Goal: Find specific page/section: Find specific page/section

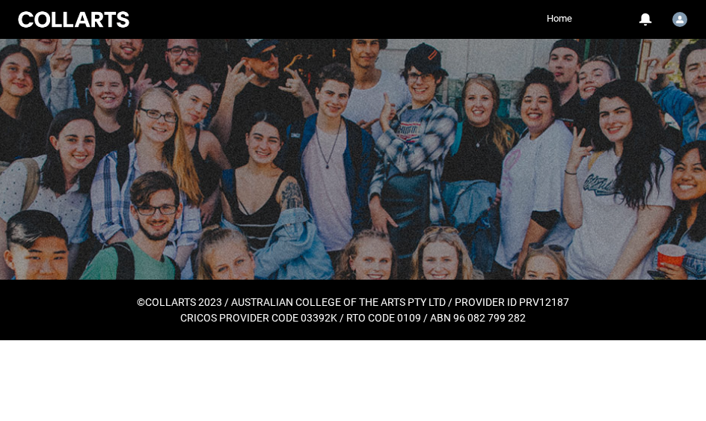
click at [379, 340] on html "Loading × Sorry to interrupt This page has an error. You might just need to ref…" at bounding box center [353, 170] width 706 height 340
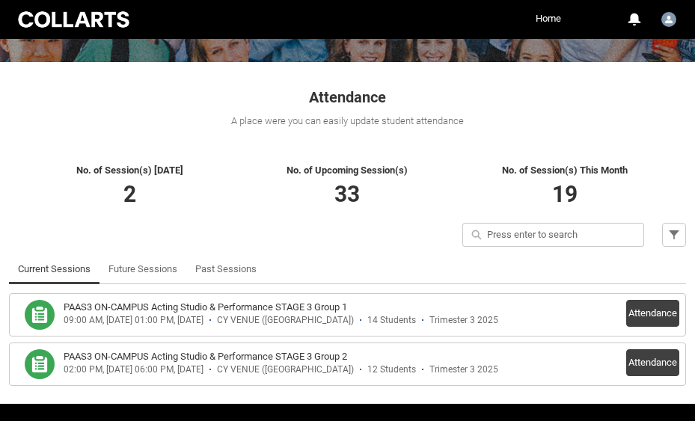
scroll to position [261, 0]
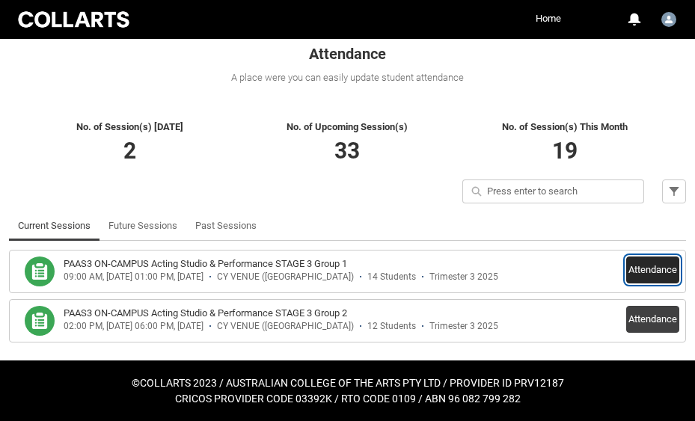
click at [654, 268] on button "Attendance" at bounding box center [652, 270] width 53 height 27
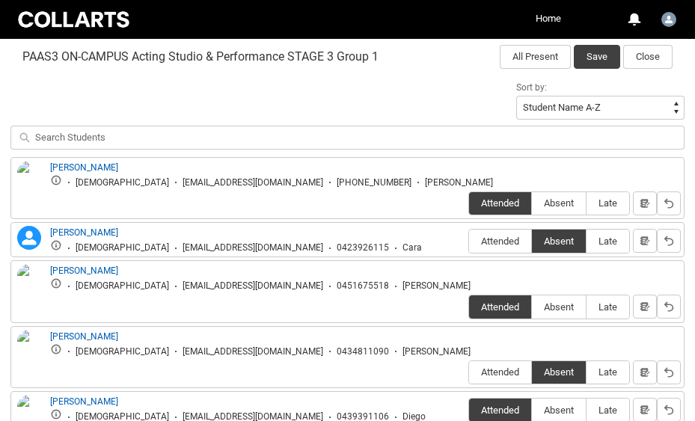
scroll to position [492, 0]
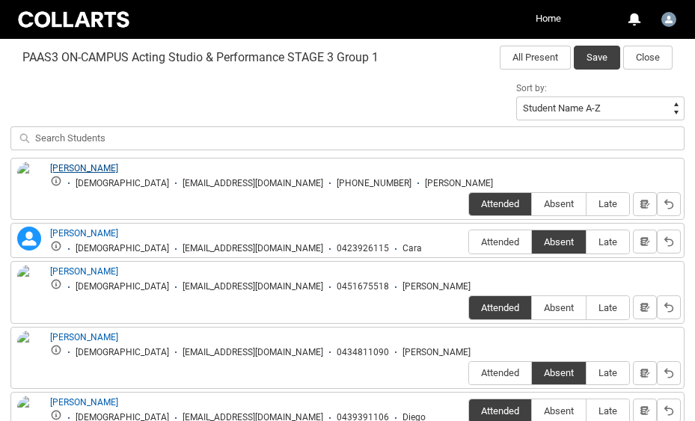
copy link "[PERSON_NAME]"
click at [65, 332] on link "[PERSON_NAME]" at bounding box center [84, 337] width 68 height 10
copy link "[PERSON_NAME]"
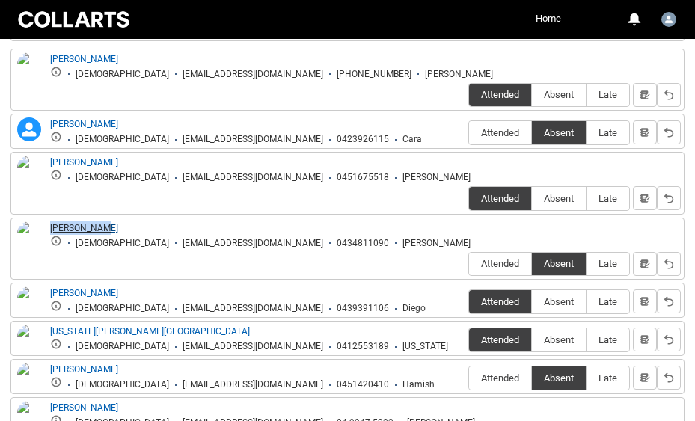
scroll to position [602, 0]
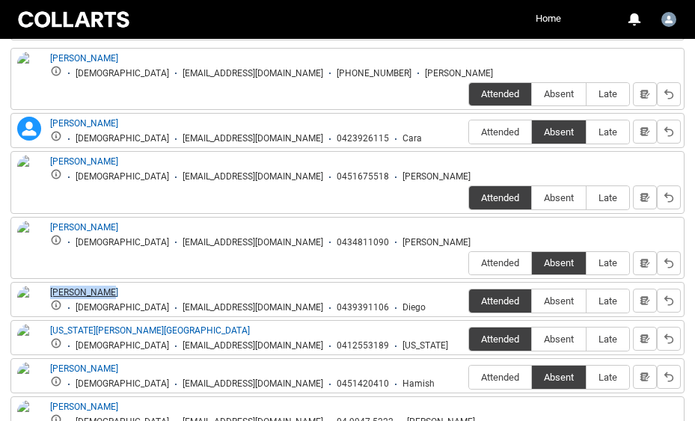
copy link "[PERSON_NAME]"
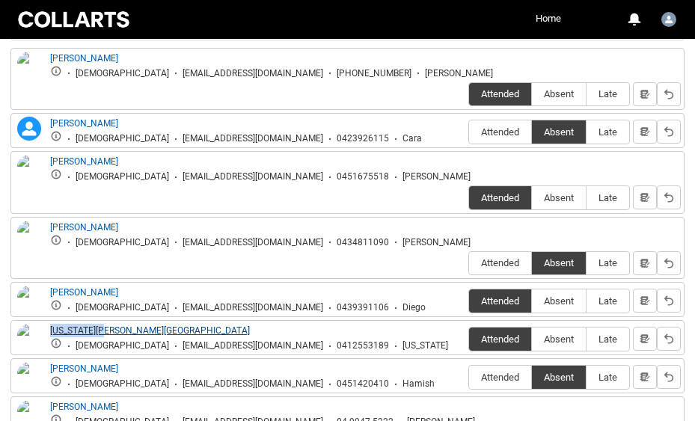
copy link "[US_STATE][PERSON_NAME][GEOGRAPHIC_DATA]"
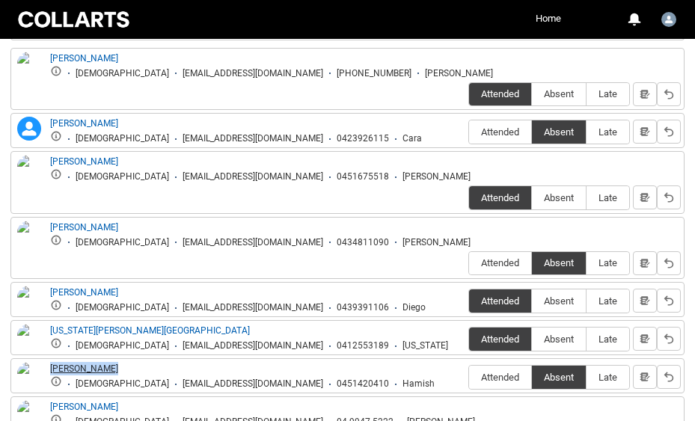
copy link "[PERSON_NAME]"
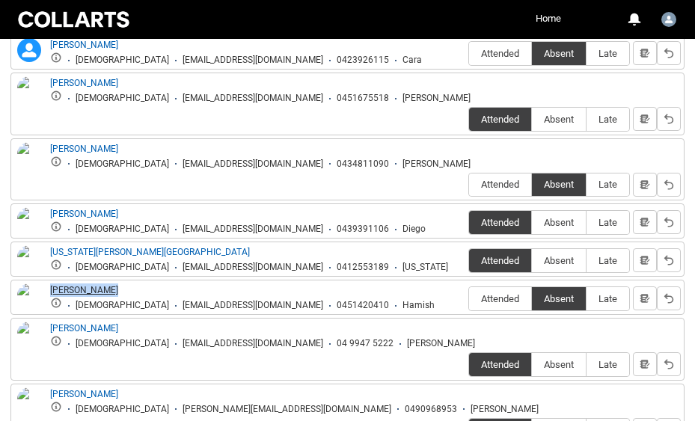
scroll to position [694, 0]
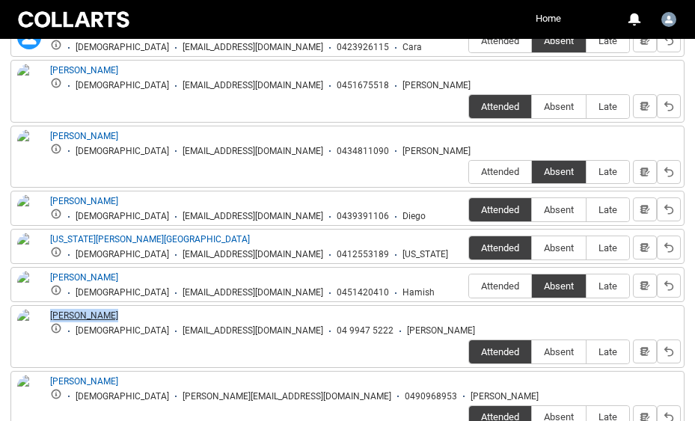
copy link "[PERSON_NAME]"
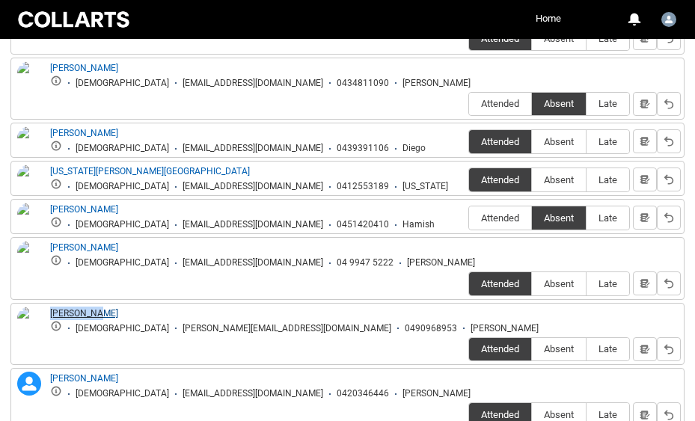
scroll to position [765, 0]
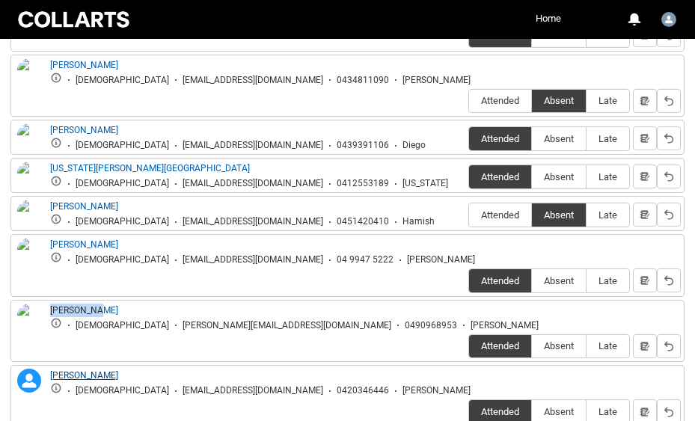
copy link "[PERSON_NAME]"
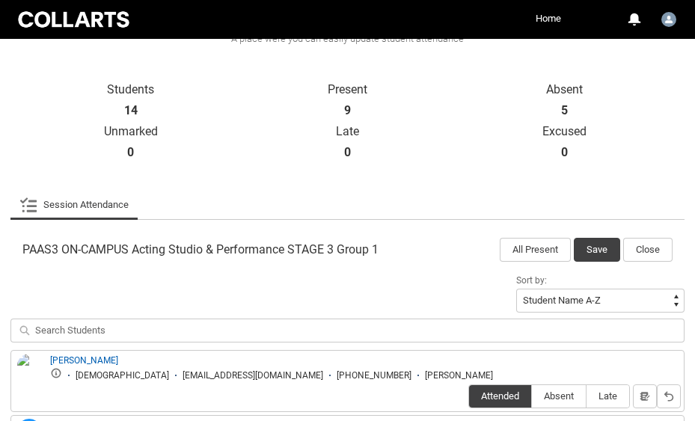
scroll to position [305, 0]
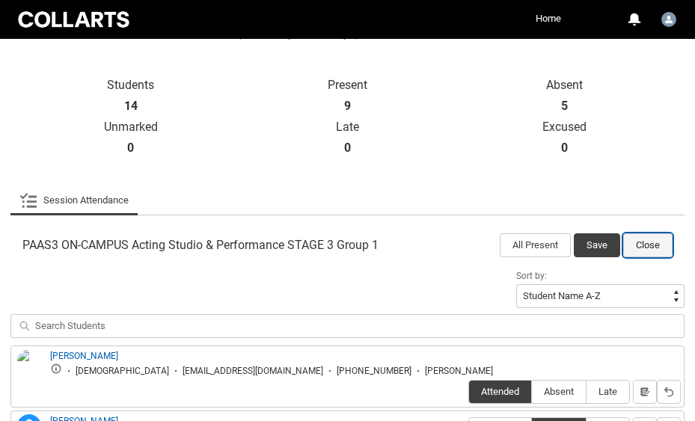
click at [644, 244] on button "Close" at bounding box center [647, 245] width 49 height 24
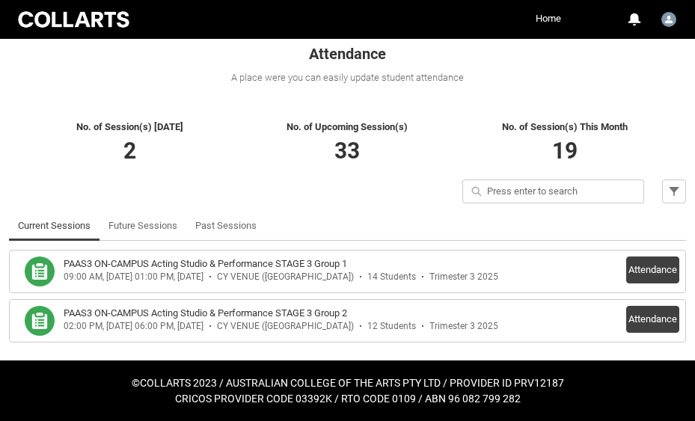
scroll to position [261, 0]
click at [228, 224] on link "Past Sessions" at bounding box center [225, 226] width 61 height 30
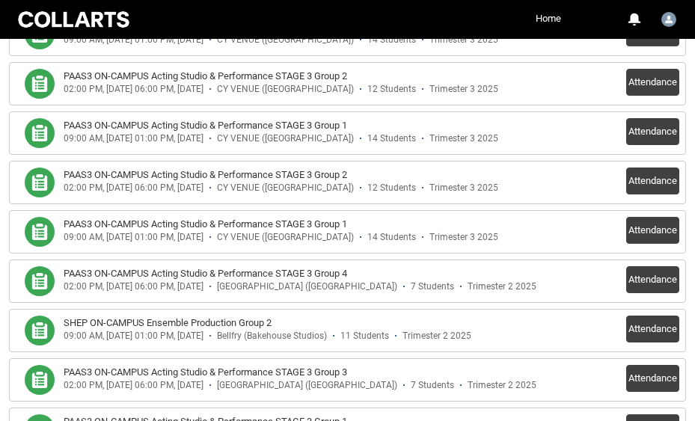
scroll to position [547, 0]
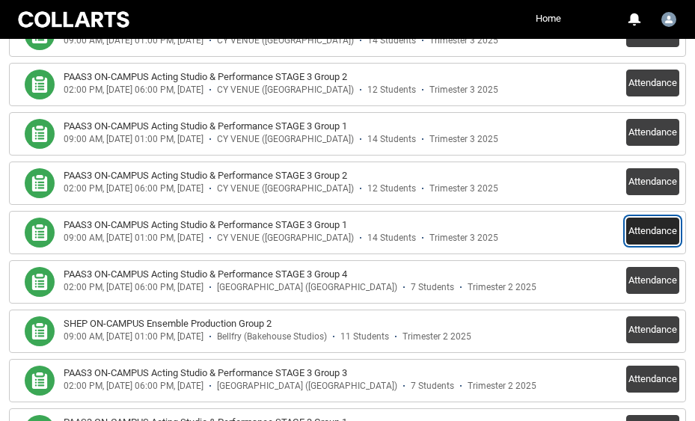
click at [645, 227] on button "Attendance" at bounding box center [652, 231] width 53 height 27
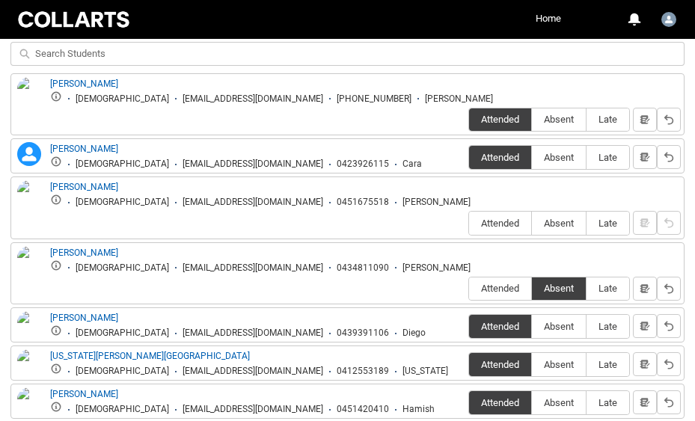
scroll to position [581, 0]
